Goal: Use online tool/utility: Utilize a website feature to perform a specific function

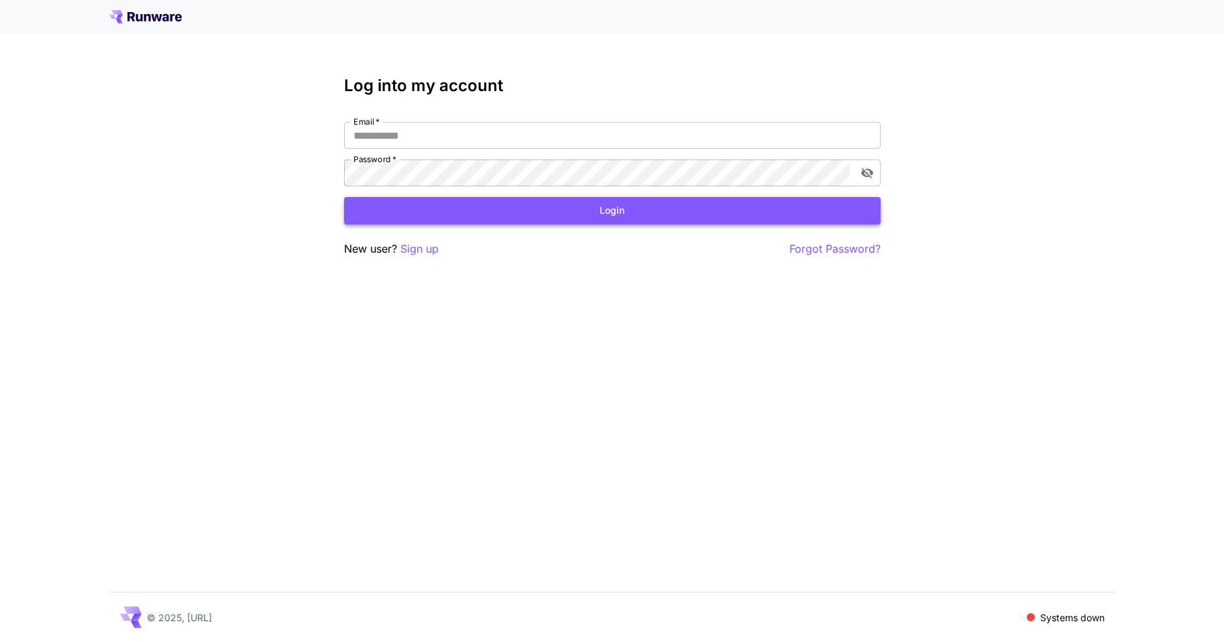
type input "**********"
click at [508, 209] on button "Login" at bounding box center [612, 210] width 536 height 27
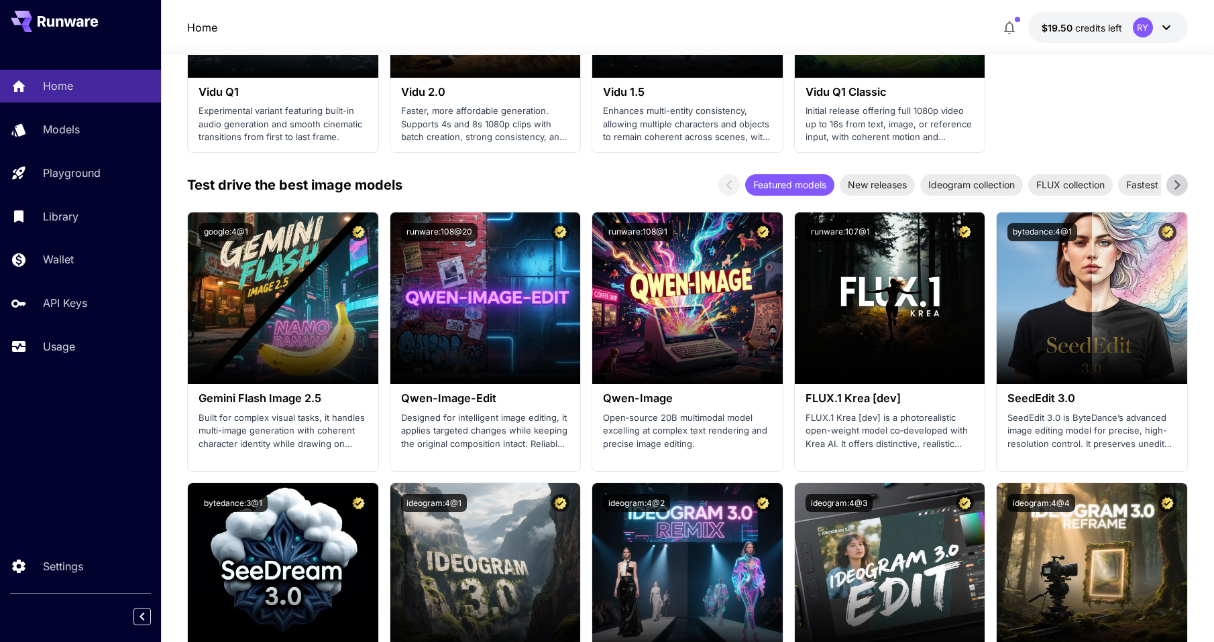
scroll to position [1307, 0]
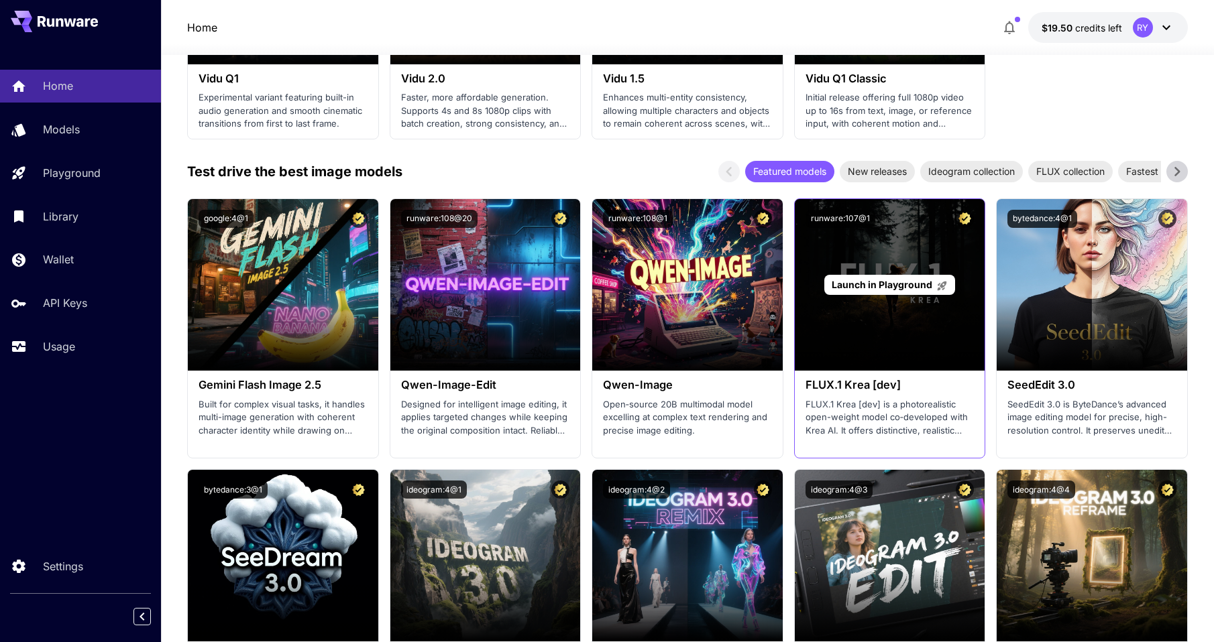
click at [896, 282] on span "Launch in Playground" at bounding box center [881, 284] width 101 height 11
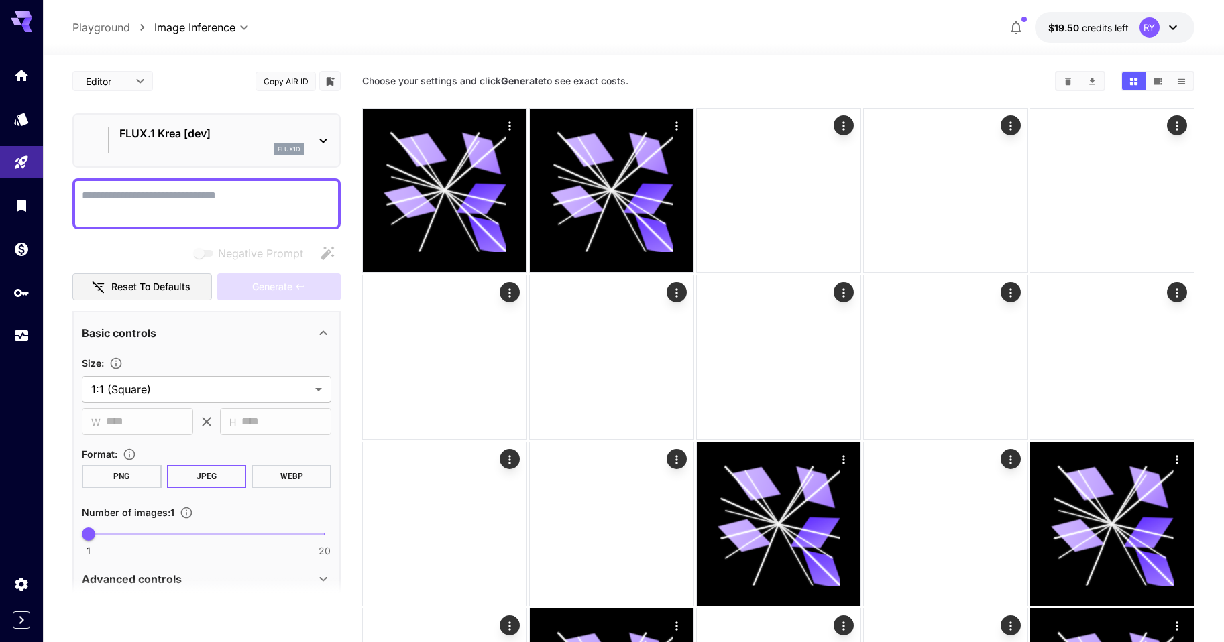
type input "*******"
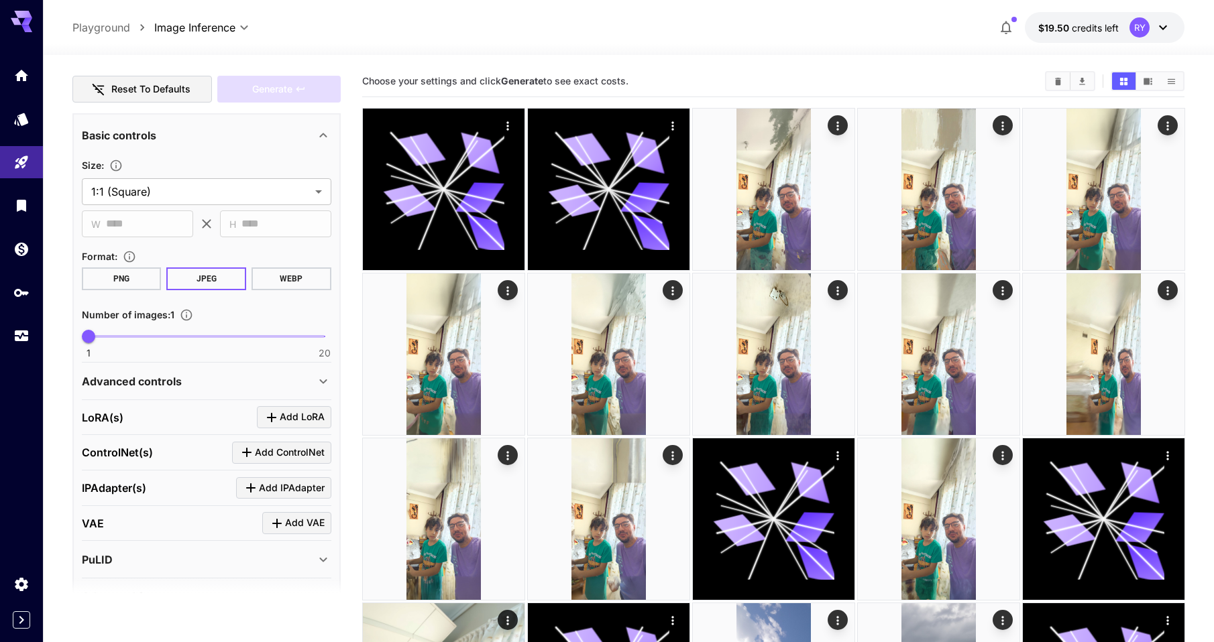
scroll to position [200, 0]
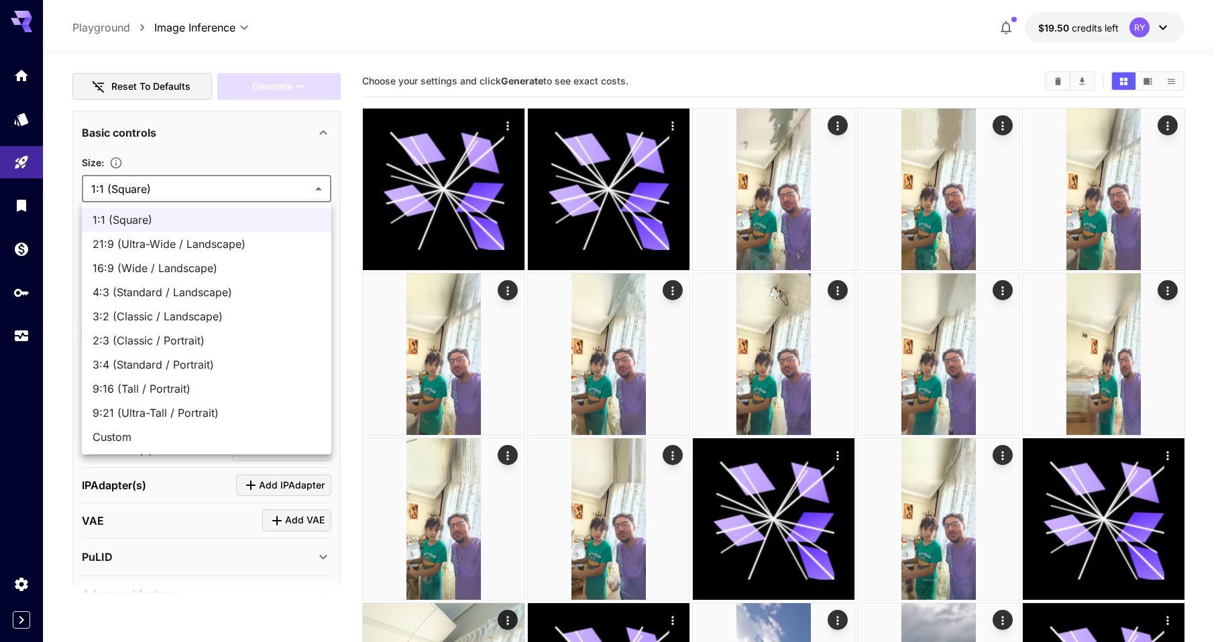
click at [176, 412] on span "9:21 (Ultra-Tall / Portrait)" at bounding box center [207, 413] width 228 height 16
type input "**********"
type input "***"
type input "****"
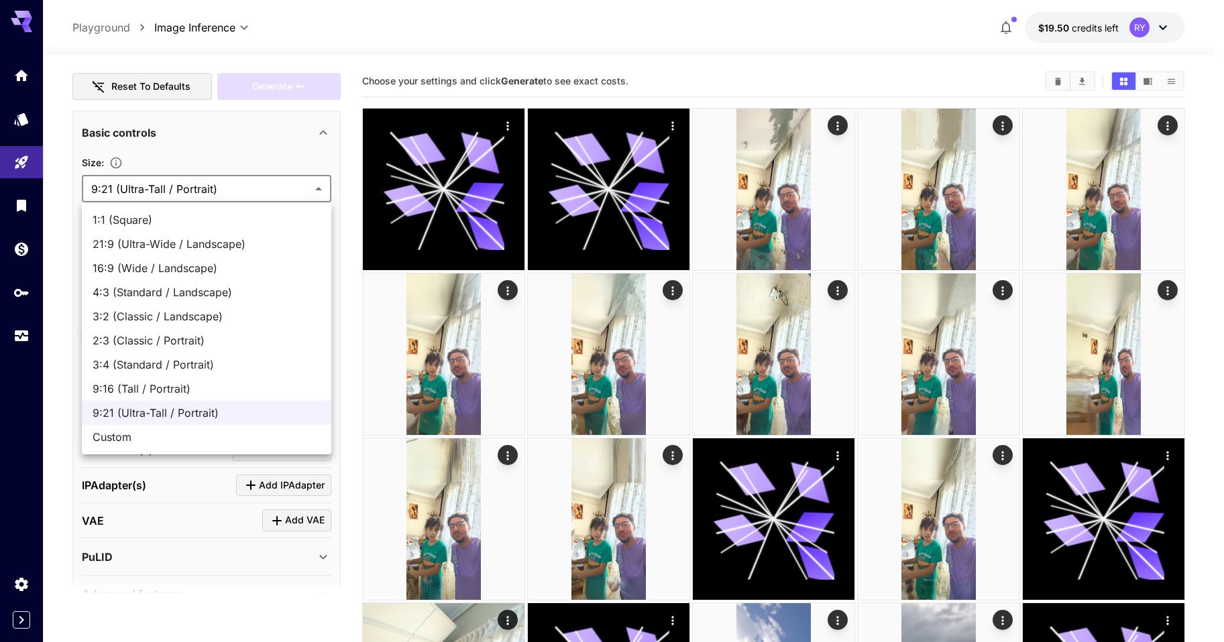
click at [144, 434] on span "Custom" at bounding box center [207, 437] width 228 height 16
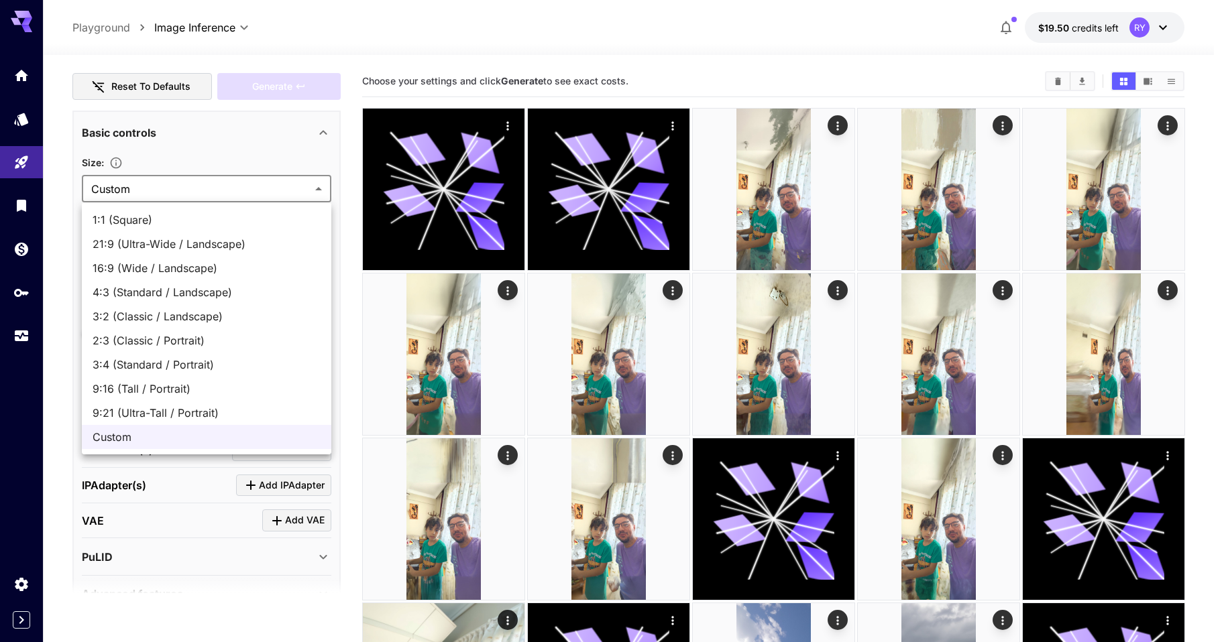
click at [164, 408] on span "9:21 (Ultra-Tall / Portrait)" at bounding box center [207, 413] width 228 height 16
type input "**********"
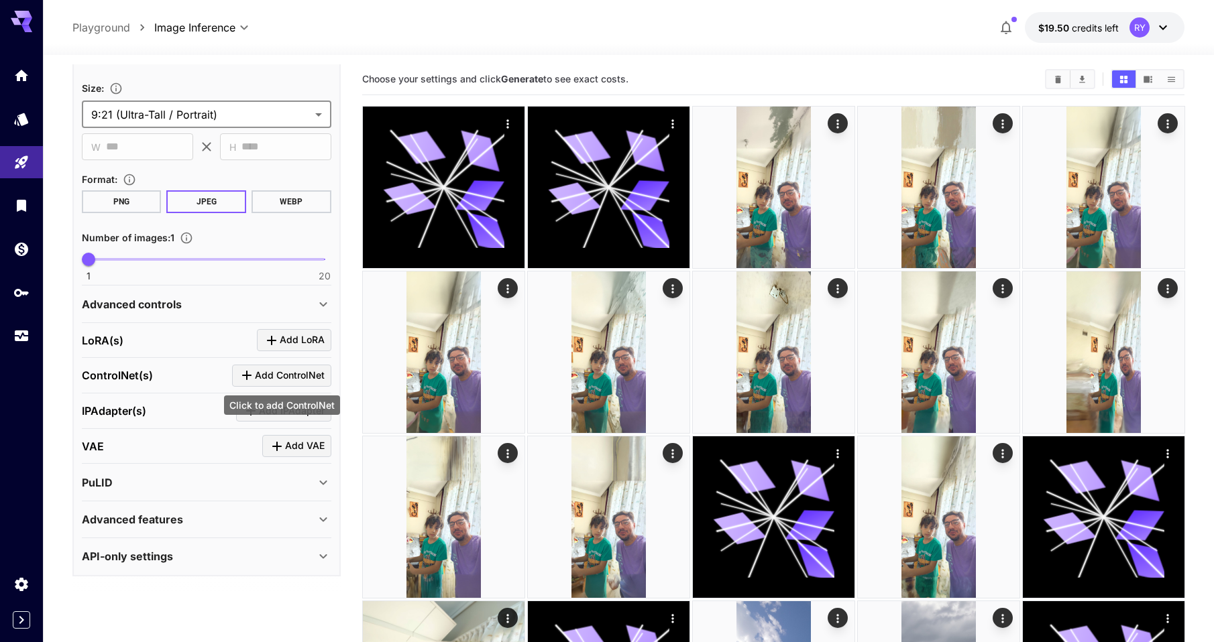
scroll to position [5, 0]
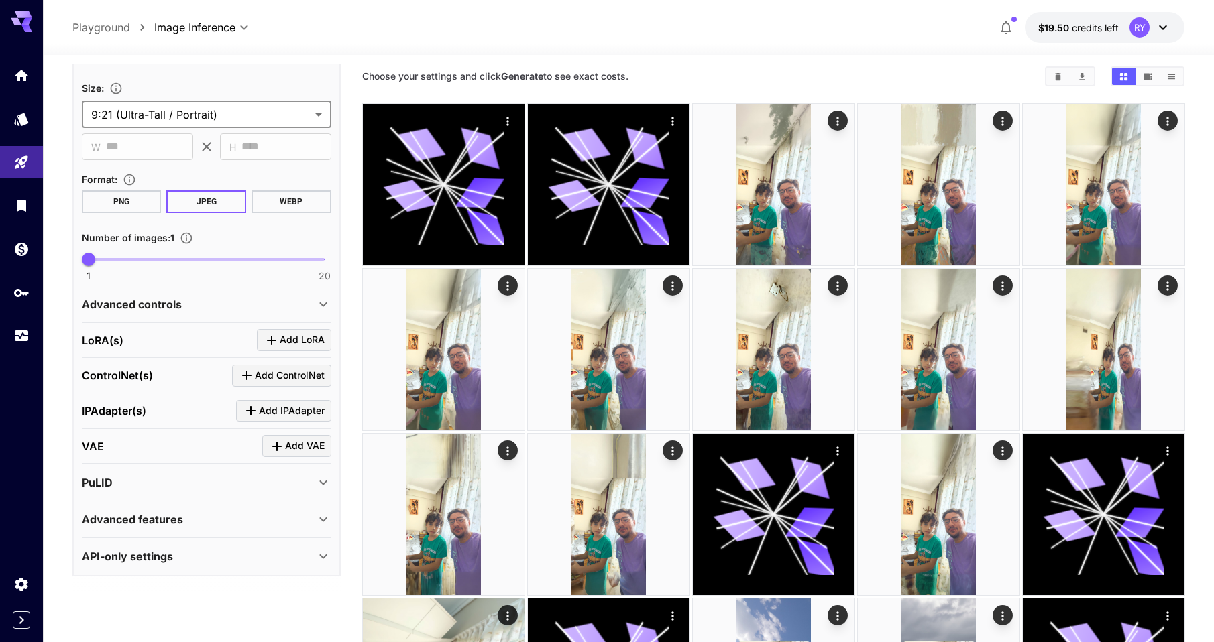
click at [257, 552] on div "API-only settings" at bounding box center [198, 556] width 233 height 16
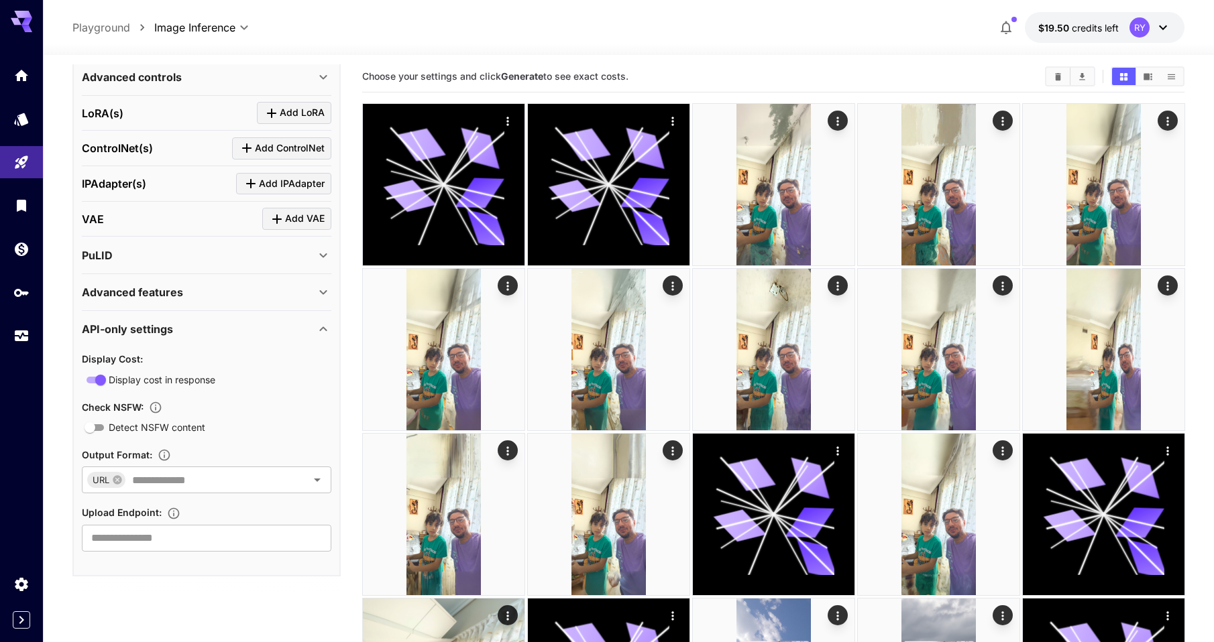
scroll to position [5, 0]
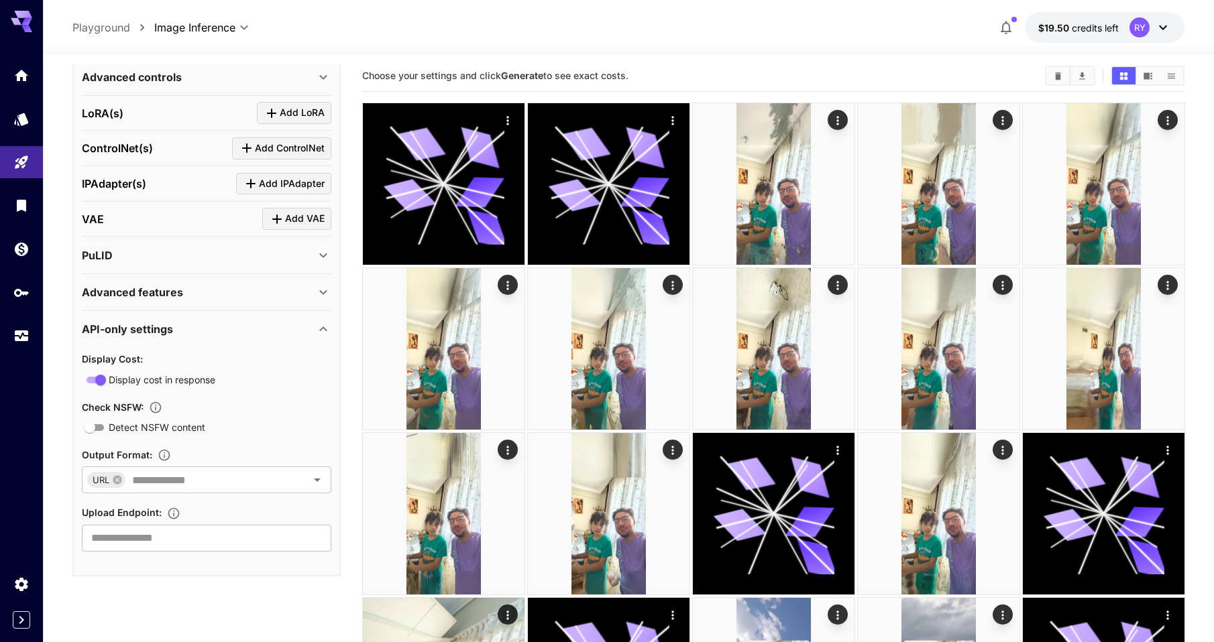
drag, startPoint x: 211, startPoint y: 322, endPoint x: 219, endPoint y: 333, distance: 13.6
click at [214, 329] on div "API-only settings" at bounding box center [198, 329] width 233 height 16
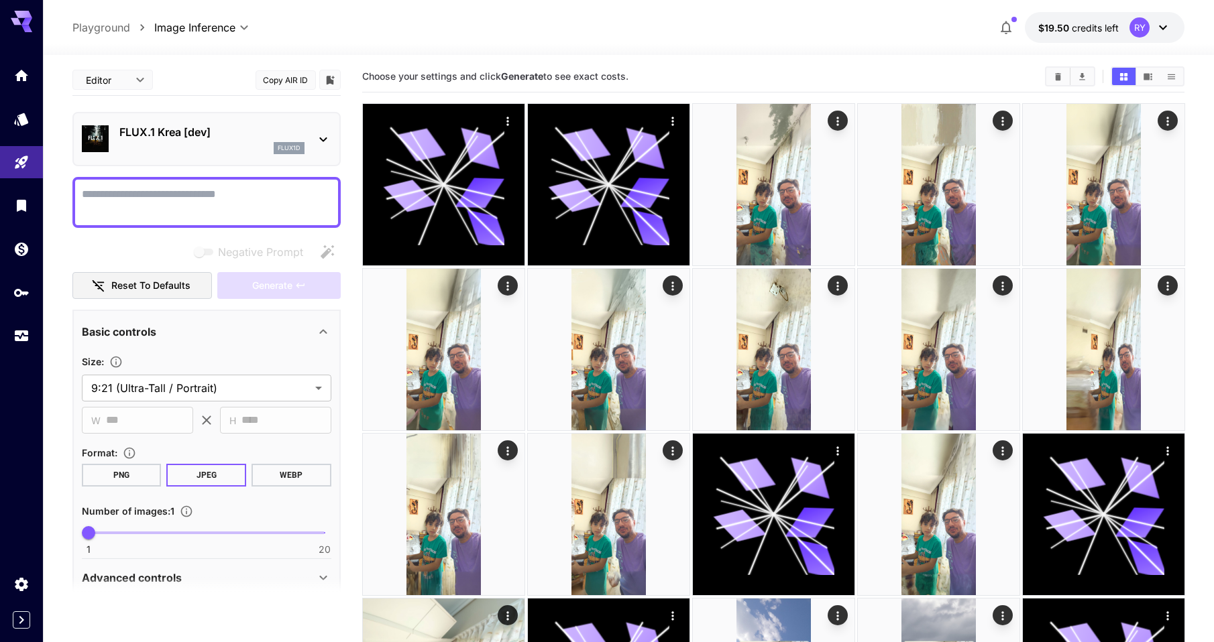
scroll to position [4, 0]
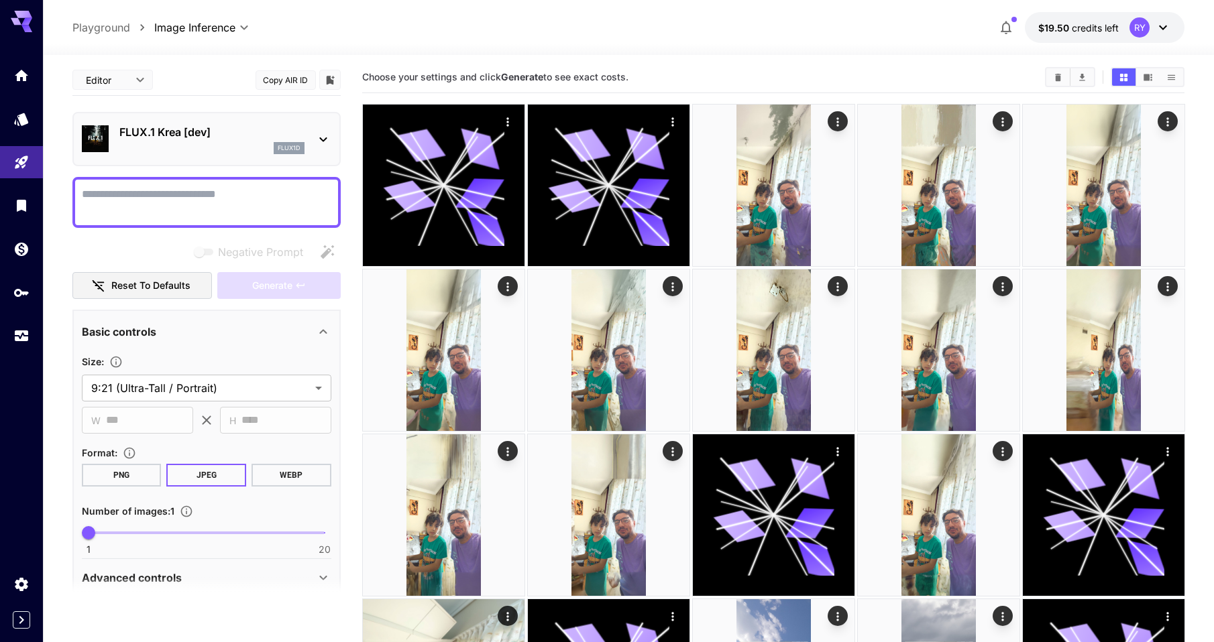
click at [181, 205] on textarea "Negative Prompt" at bounding box center [206, 202] width 249 height 32
paste textarea "**********"
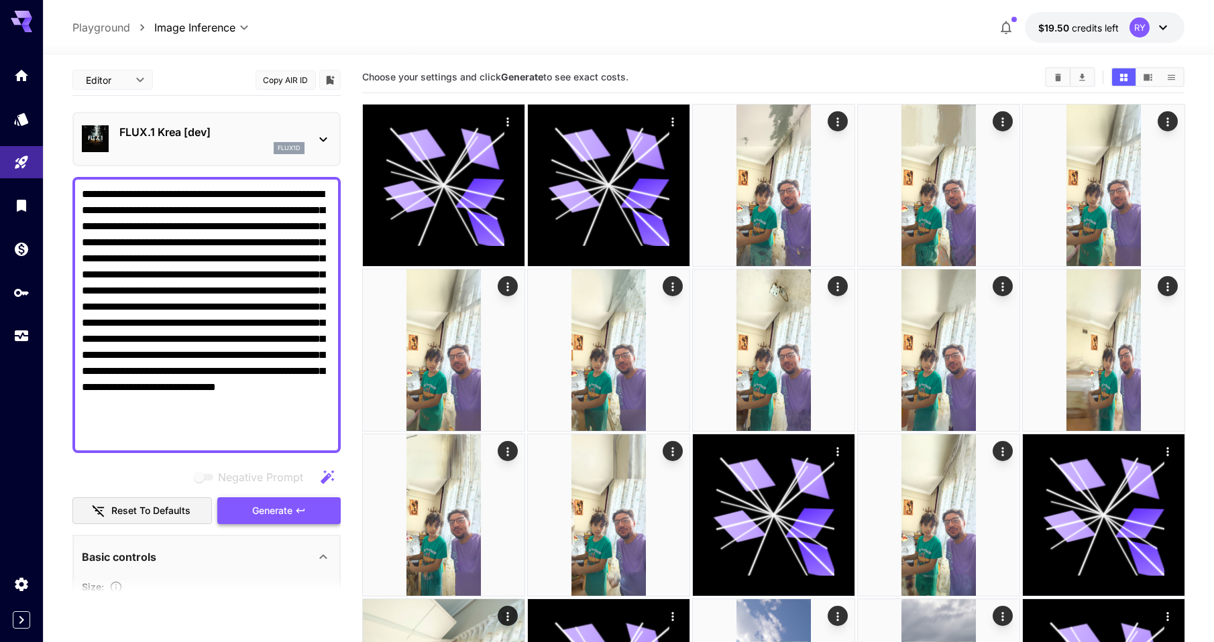
type textarea "**********"
click at [277, 504] on span "Generate" at bounding box center [272, 511] width 40 height 17
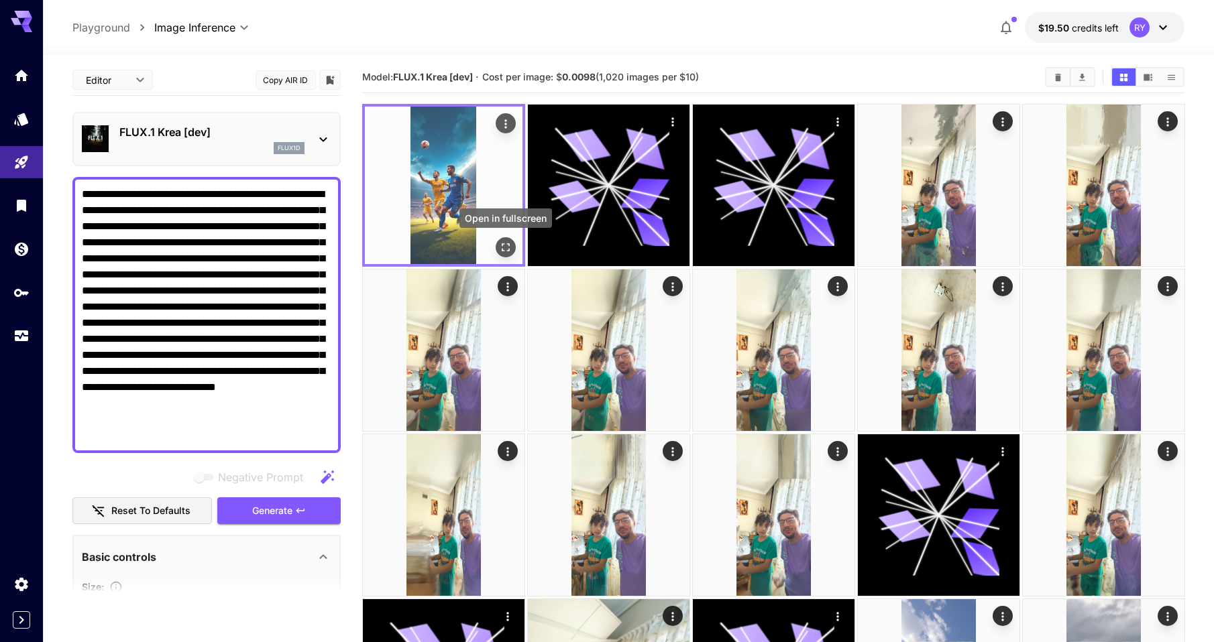
click at [510, 246] on icon "Open in fullscreen" at bounding box center [504, 247] width 13 height 13
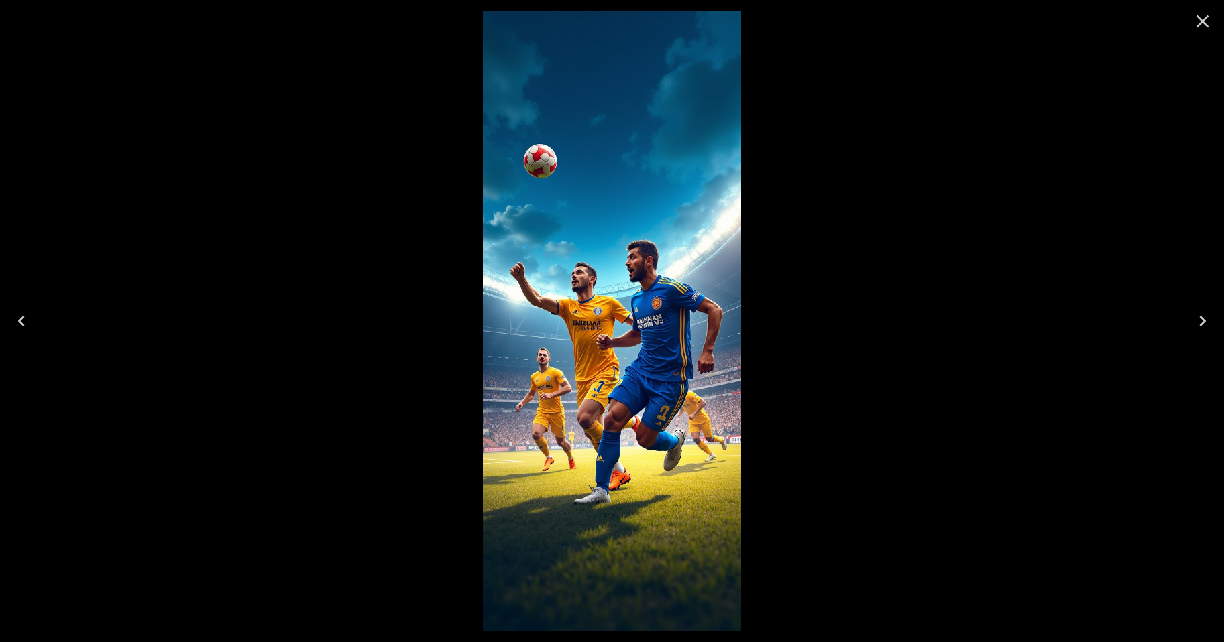
drag, startPoint x: 1204, startPoint y: 17, endPoint x: 961, endPoint y: 211, distance: 310.2
click at [1204, 17] on icon "Close" at bounding box center [1201, 21] width 21 height 21
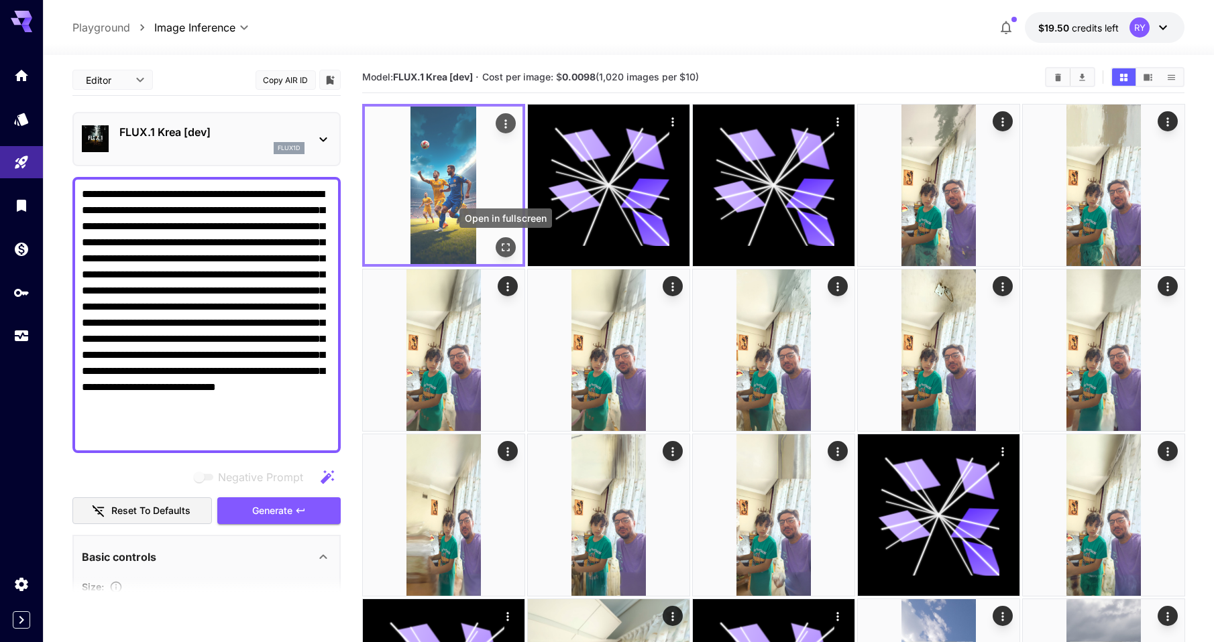
click at [500, 246] on icon "Open in fullscreen" at bounding box center [504, 247] width 13 height 13
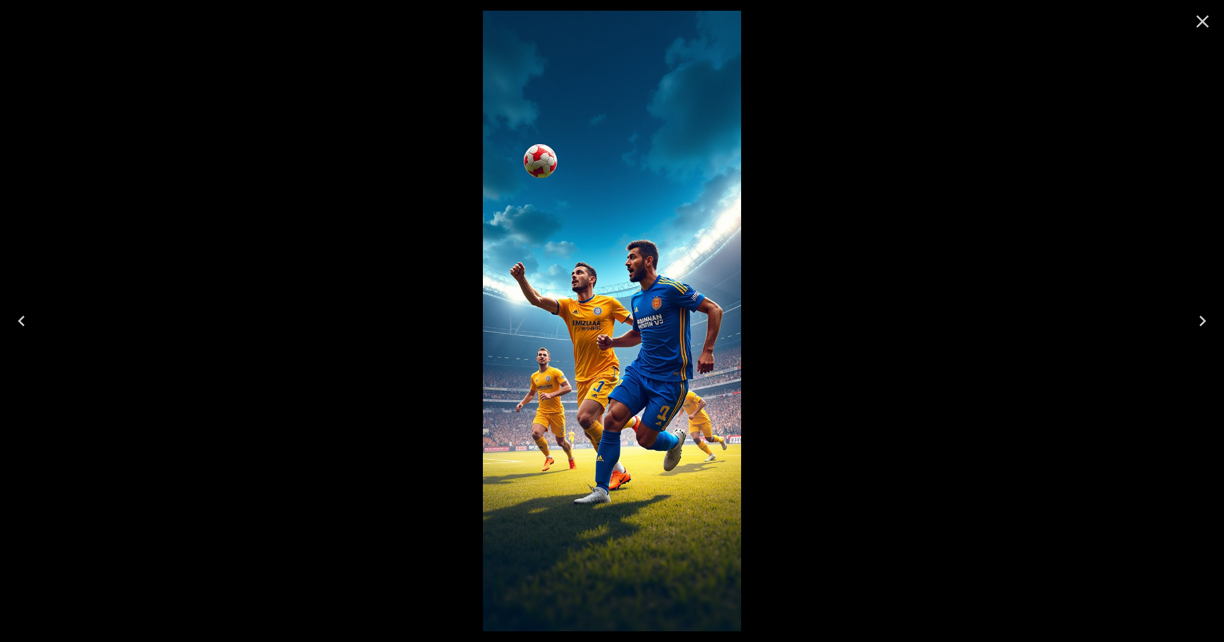
click at [1202, 19] on icon "Close" at bounding box center [1201, 21] width 21 height 21
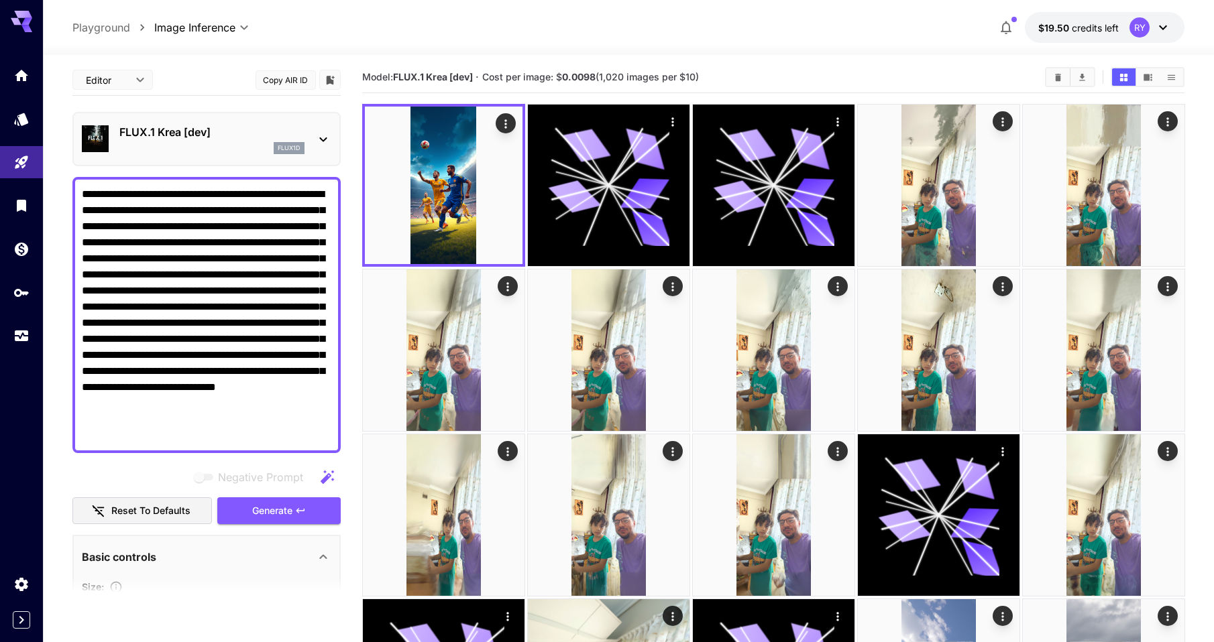
click at [321, 137] on icon at bounding box center [323, 139] width 16 height 16
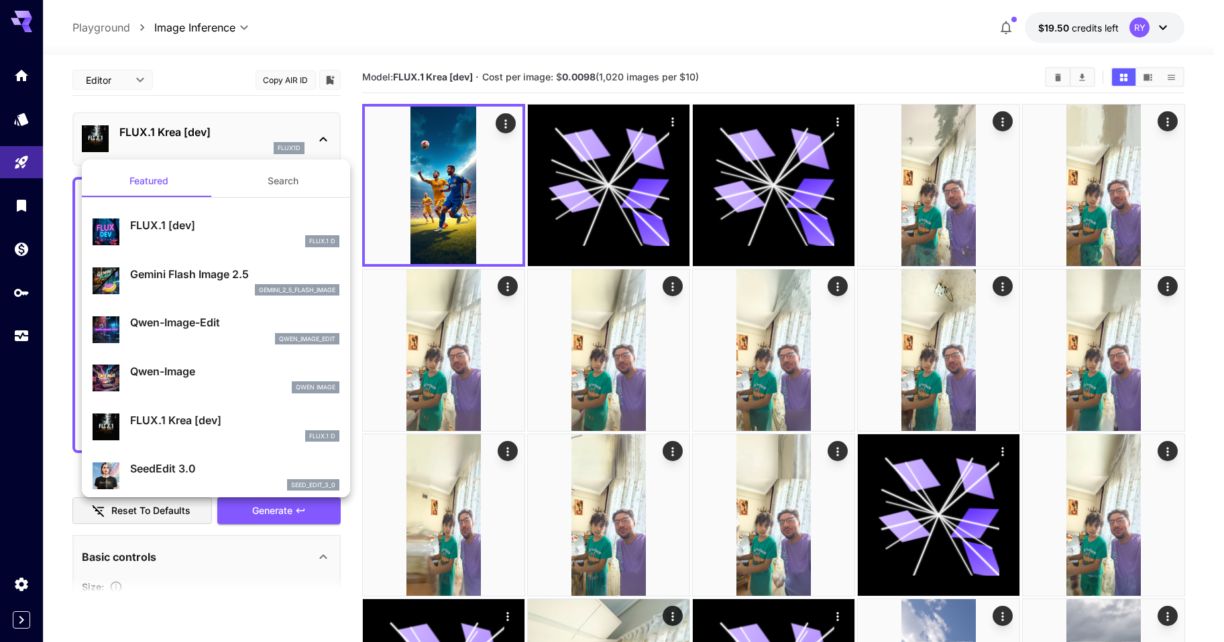
click at [203, 280] on p "Gemini Flash Image 2.5" at bounding box center [234, 274] width 209 height 16
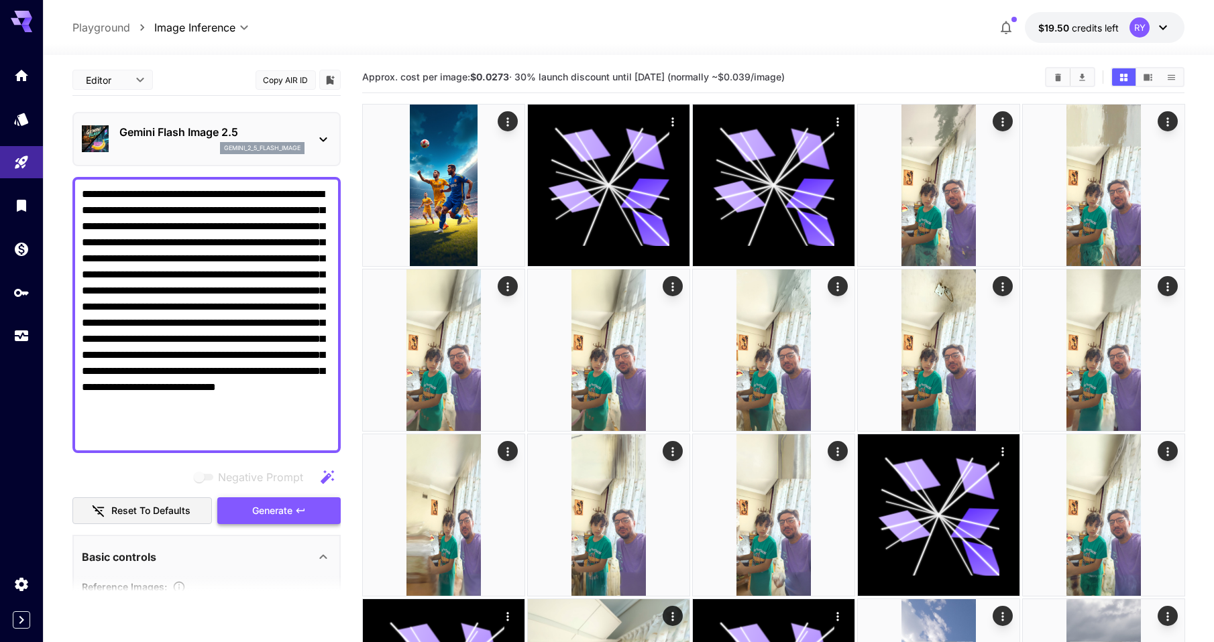
click at [274, 514] on span "Generate" at bounding box center [272, 511] width 40 height 17
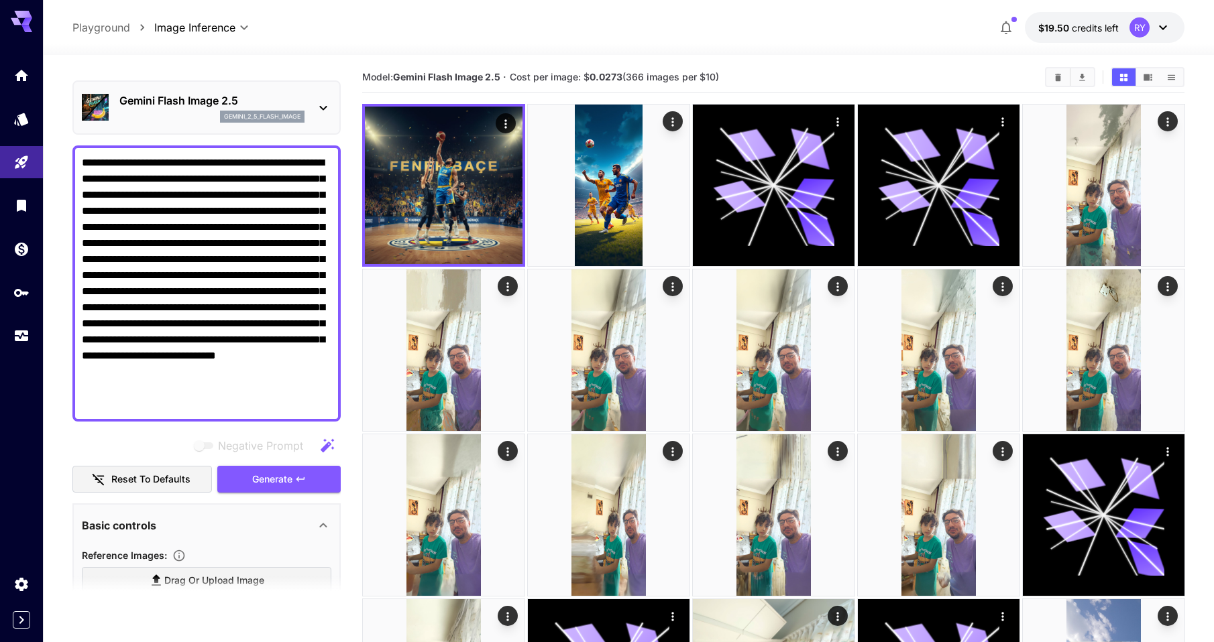
scroll to position [32, 0]
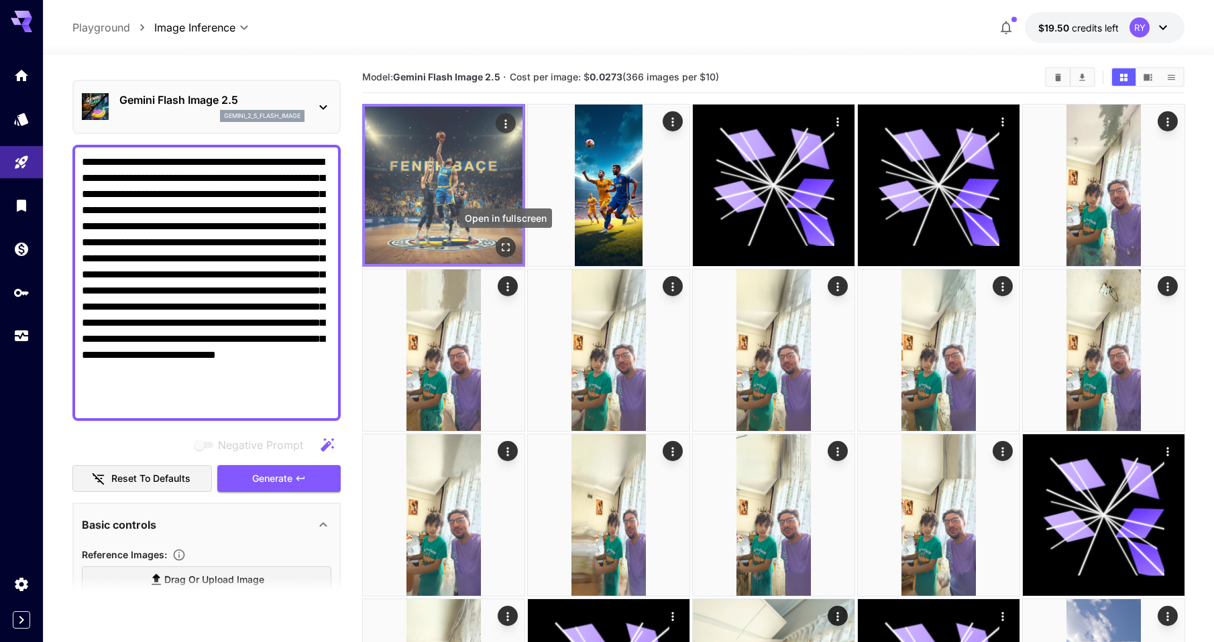
click at [507, 246] on icon "Open in fullscreen" at bounding box center [504, 247] width 13 height 13
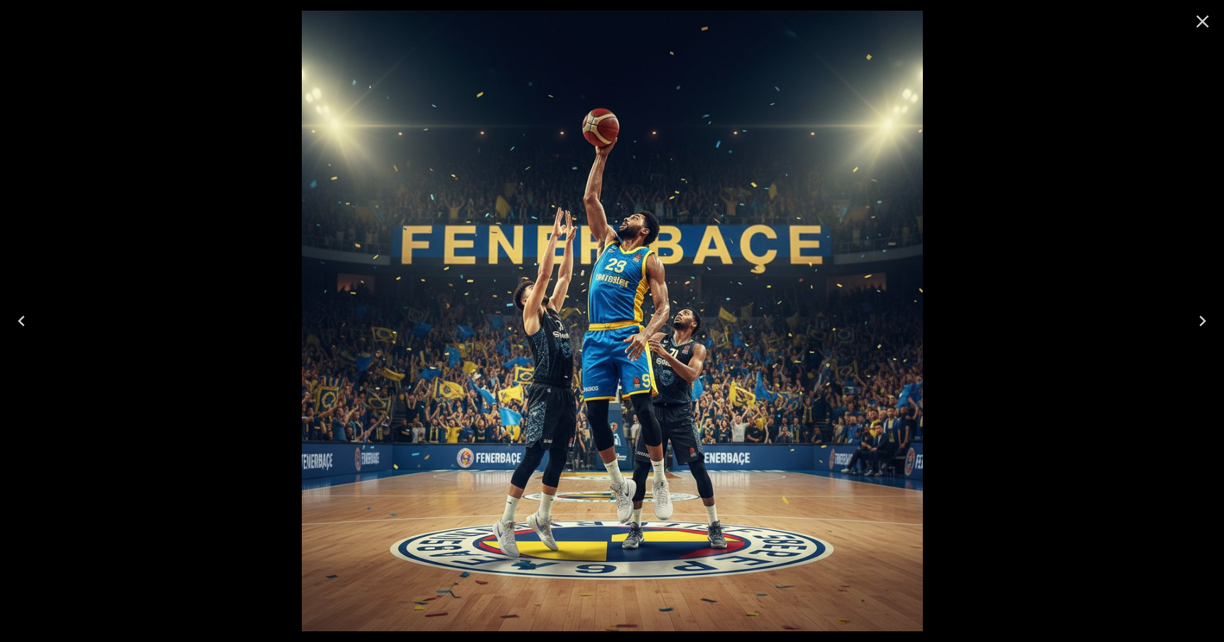
click at [1200, 20] on icon "Close" at bounding box center [1201, 21] width 21 height 21
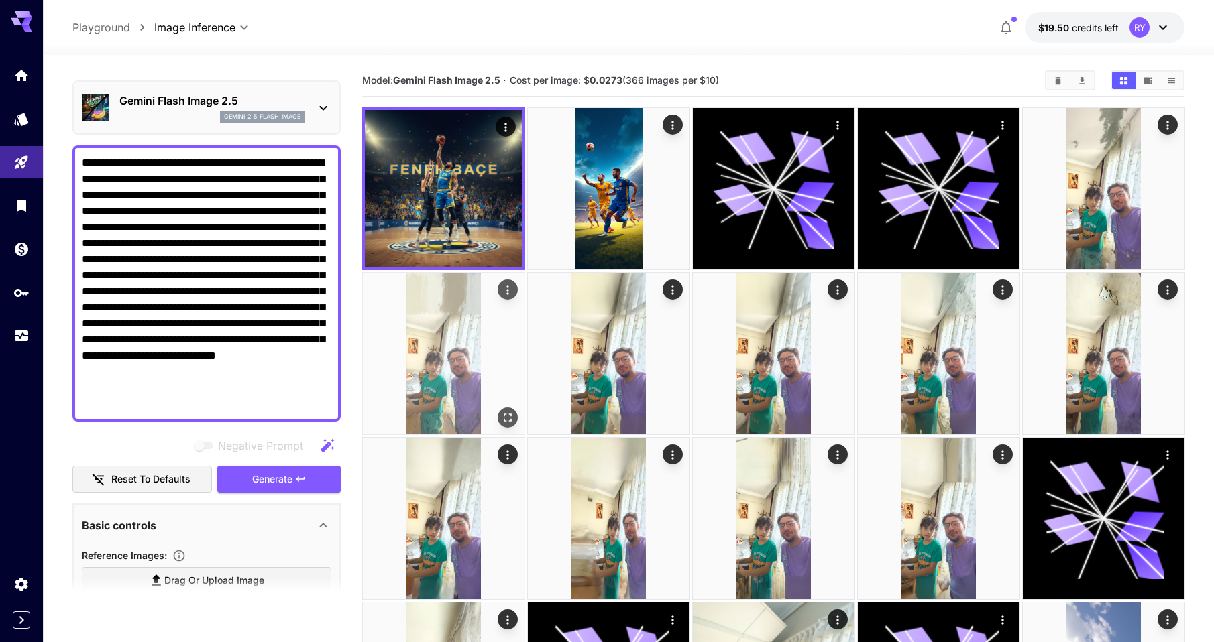
scroll to position [0, 0]
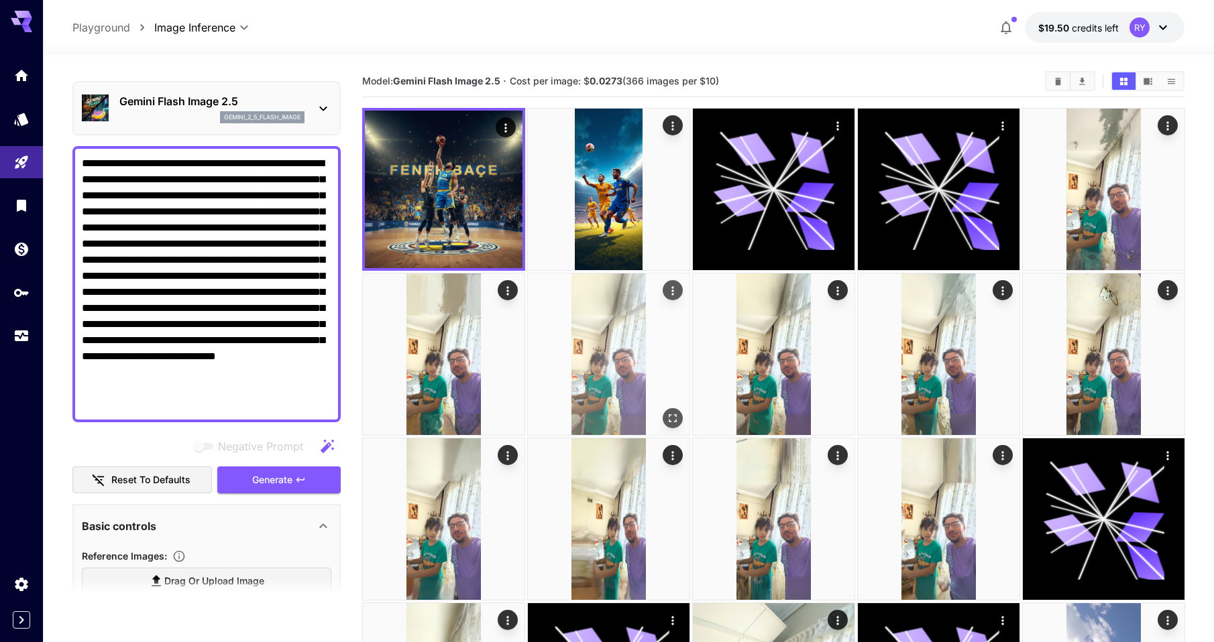
click at [624, 389] on img at bounding box center [609, 355] width 162 height 162
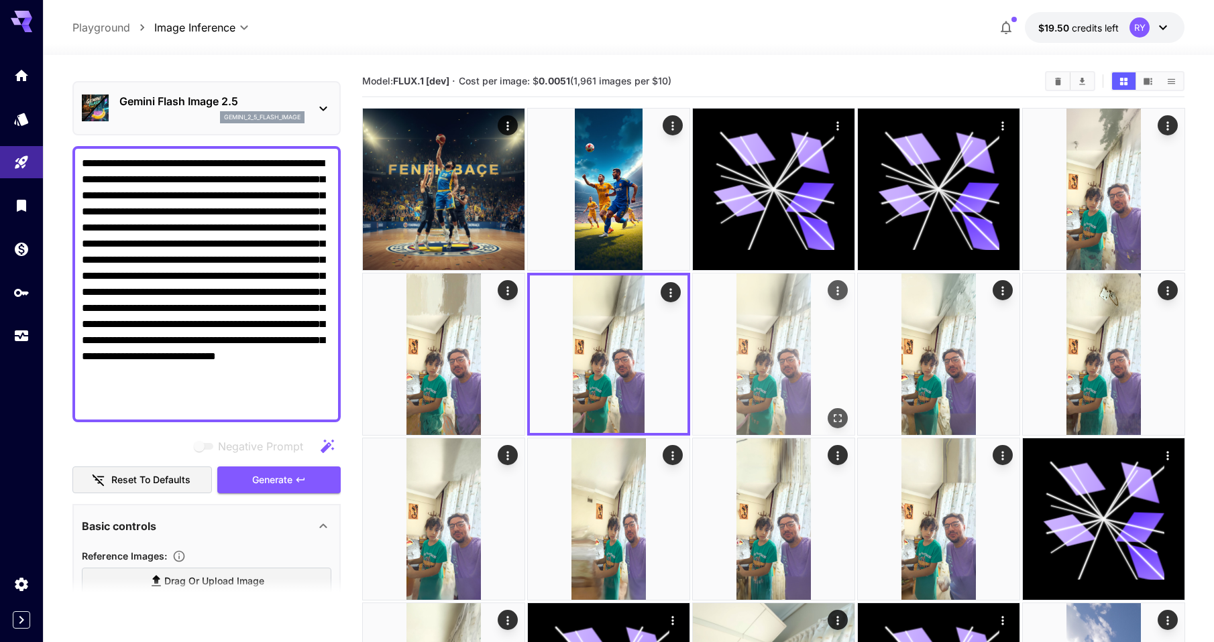
click at [754, 392] on img at bounding box center [774, 355] width 162 height 162
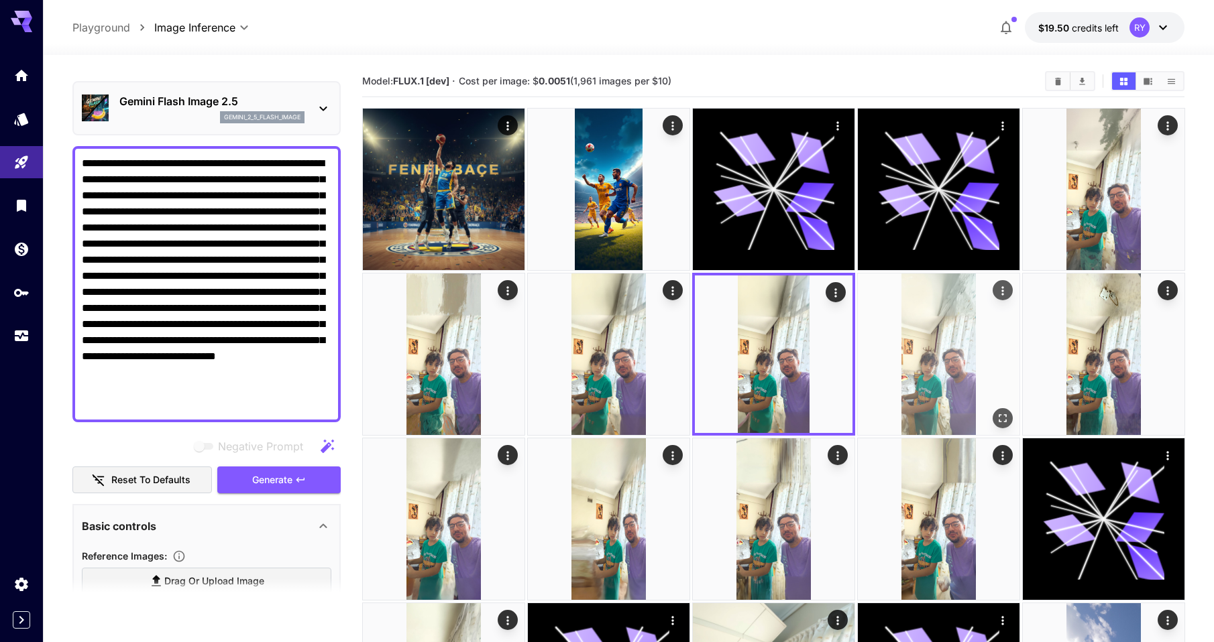
drag, startPoint x: 921, startPoint y: 384, endPoint x: 936, endPoint y: 380, distance: 15.3
click at [921, 384] on img at bounding box center [939, 355] width 162 height 162
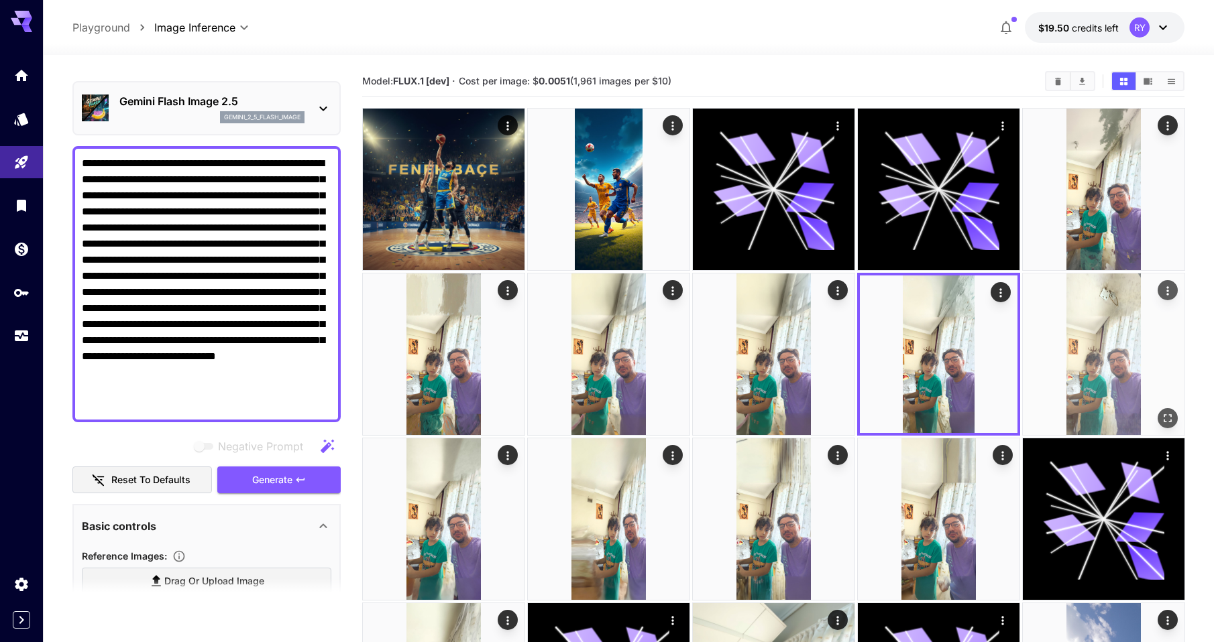
click at [1104, 349] on img at bounding box center [1104, 355] width 162 height 162
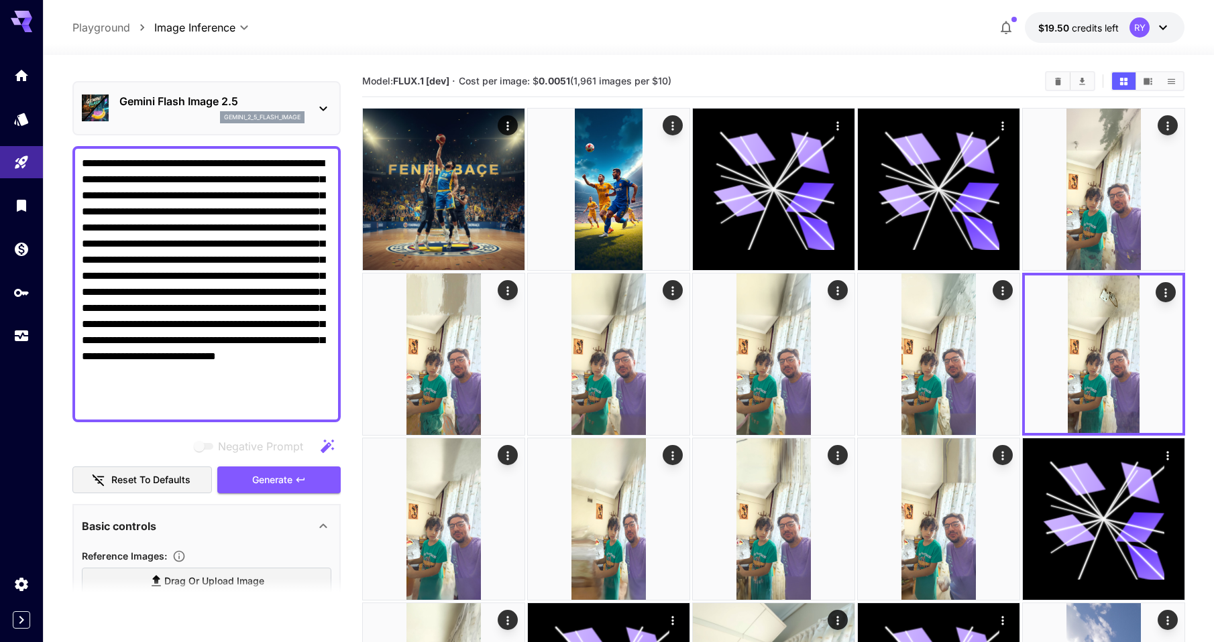
click at [558, 44] on div at bounding box center [628, 47] width 1171 height 16
